Goal: Information Seeking & Learning: Check status

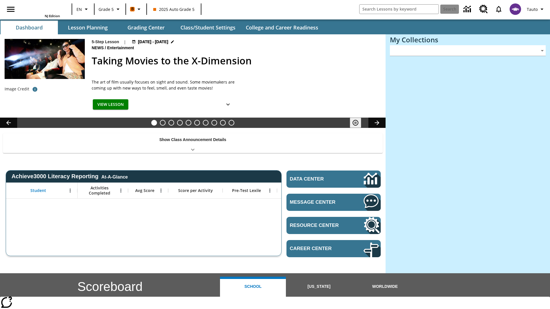
type input "-1"
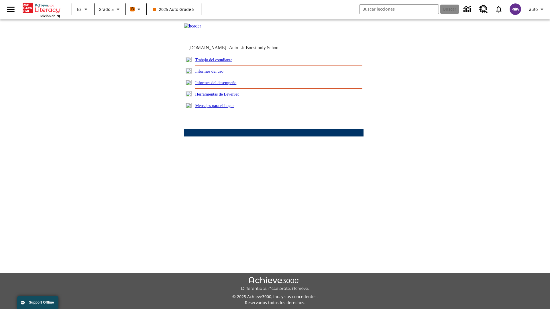
click at [223, 85] on link "Informes del desempeño" at bounding box center [215, 82] width 41 height 5
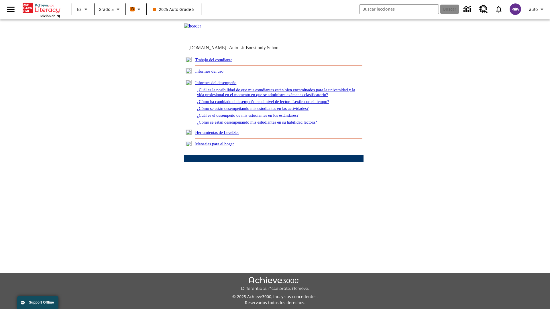
click at [267, 125] on link "¿Cómo se están desempeñando mis estudiantes en su habilidad lectora?" at bounding box center [257, 122] width 120 height 5
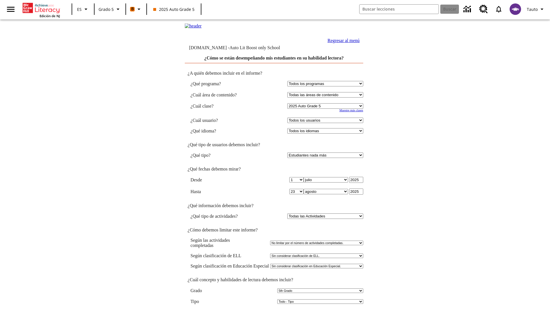
select select "11133131"
click at [326, 123] on select "Todos los usuarios Cat, Sautoen Cat, Sautoes Cat, Sautoss Donotlogin, Sautoen T…" at bounding box center [325, 120] width 76 height 5
select select "21437107"
